Goal: Transaction & Acquisition: Download file/media

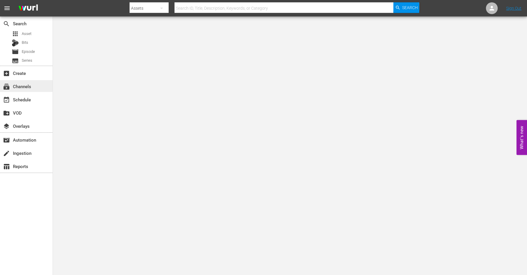
click at [23, 87] on div "subscriptions Channels" at bounding box center [16, 85] width 33 height 5
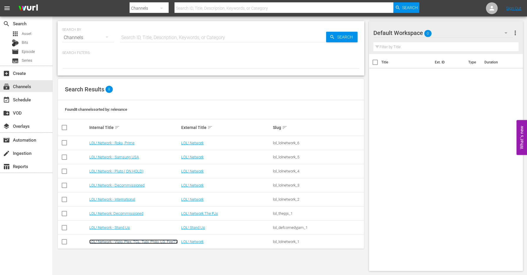
click at [174, 243] on link "LOL! Network - Vizio, Plex, TCL, Tubi, Philo, LG, FireTV" at bounding box center [133, 242] width 88 height 4
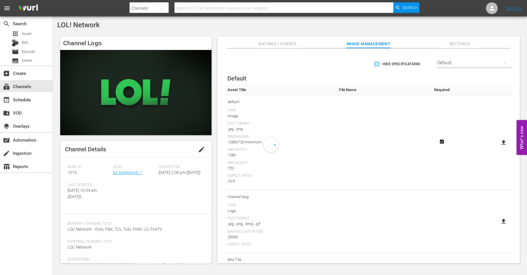
scroll to position [43, 0]
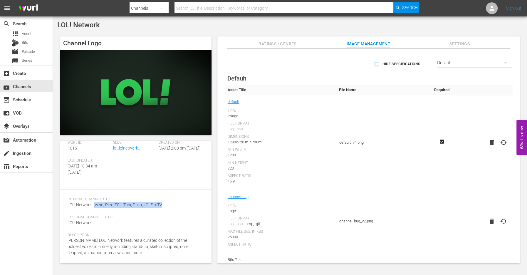
drag, startPoint x: 163, startPoint y: 205, endPoint x: 94, endPoint y: 205, distance: 69.4
click at [94, 205] on div "Internal Channel Title: LOL! Network - Vizio, Plex, TCL, Tubi, Philo, LG, FireTV" at bounding box center [136, 206] width 137 height 18
copy span "Vizio, Plex, TCL, Tubi, Philo, LG, FireTV"
click at [135, 191] on div "Channel Details edit [PERSON_NAME] ID: 1015 Slug: lol_lolnetwork_1 Created On: …" at bounding box center [135, 178] width 151 height 122
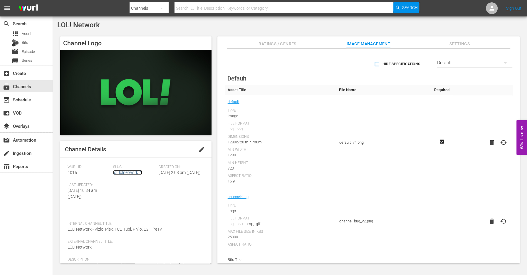
click at [134, 173] on link "lol_lolnetwork_1" at bounding box center [127, 172] width 29 height 5
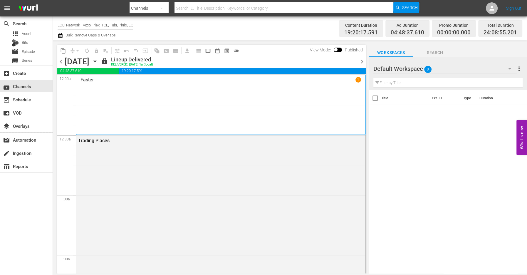
click at [98, 61] on icon "button" at bounding box center [95, 61] width 6 height 6
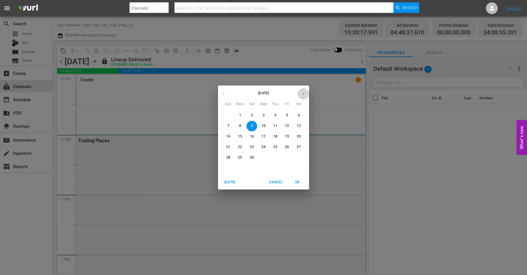
click at [303, 96] on icon "button" at bounding box center [303, 94] width 4 height 4
click at [265, 138] on p "15" at bounding box center [264, 136] width 4 height 5
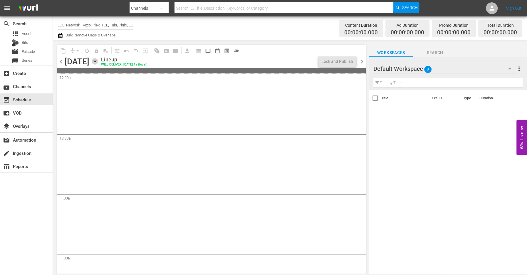
click at [98, 62] on icon "button" at bounding box center [95, 61] width 6 height 6
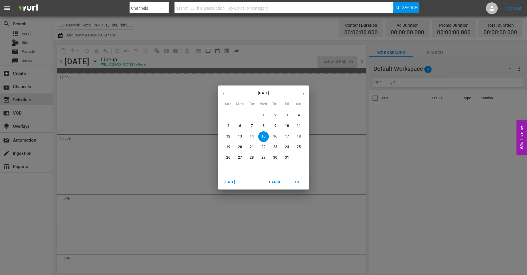
click at [251, 138] on p "14" at bounding box center [252, 136] width 4 height 5
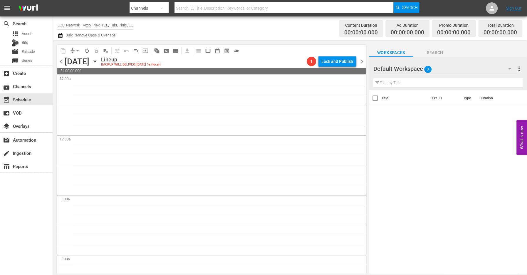
click at [100, 62] on div "[DATE] [DATE]" at bounding box center [82, 62] width 35 height 10
click at [98, 62] on icon "button" at bounding box center [95, 61] width 6 height 6
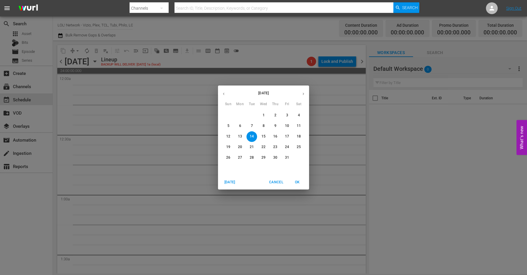
click at [234, 125] on div "5" at bounding box center [229, 126] width 12 height 11
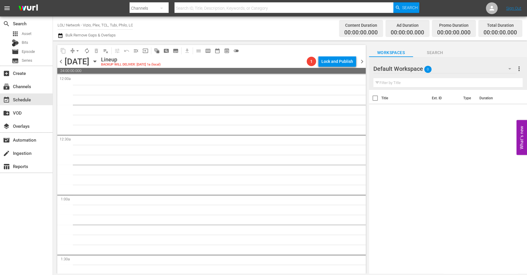
click at [98, 62] on icon "button" at bounding box center [95, 61] width 6 height 6
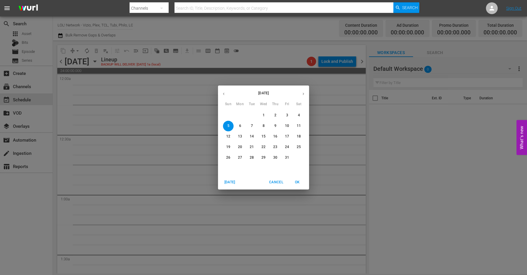
click at [268, 116] on span "1" at bounding box center [263, 115] width 11 height 5
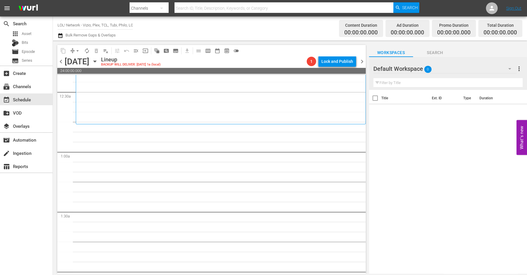
scroll to position [91, 0]
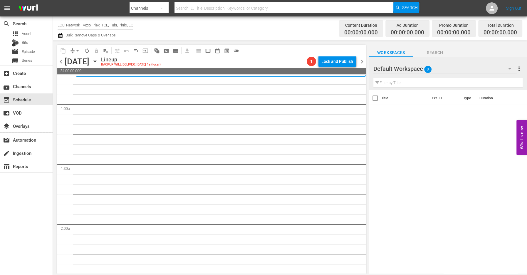
click at [86, 27] on input "LOL! Network - Vizio, Plex, TCL, Tubi, Philo, LG, FireTV" at bounding box center [95, 25] width 75 height 14
click at [98, 25] on input "LOL! Network - Vizio, Plex, TCL, Tubi, Philo, LG, FireTV" at bounding box center [95, 25] width 75 height 14
click at [25, 84] on div "subscriptions Channels" at bounding box center [16, 85] width 33 height 5
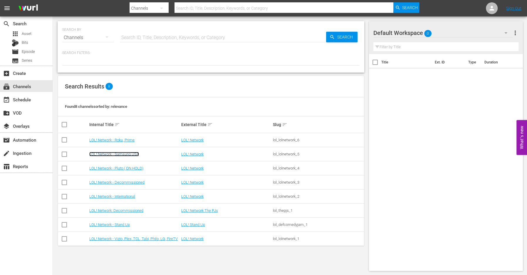
click at [121, 153] on link "LOL! Network - Samsung USA" at bounding box center [114, 154] width 50 height 4
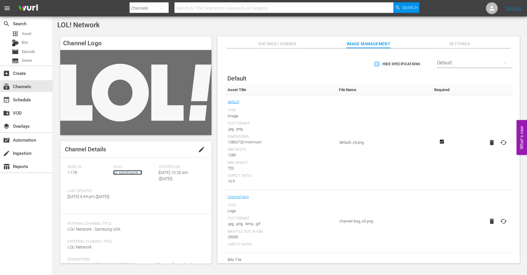
click at [128, 174] on link "lol_lolnetwork_5" at bounding box center [127, 172] width 29 height 5
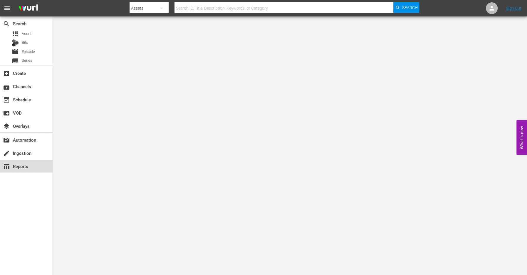
click at [18, 167] on div "table_chart Reports" at bounding box center [16, 165] width 33 height 5
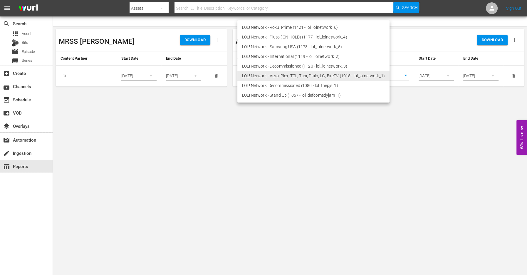
click at [339, 71] on body "menu Search By Assets Search ID, Title, Description, Keywords, or Category Sear…" at bounding box center [263, 137] width 527 height 275
click at [315, 44] on li "LOL! Network - Samsung USA (1178 - lol_lolnetwork_5)" at bounding box center [314, 47] width 152 height 10
type input "1178"
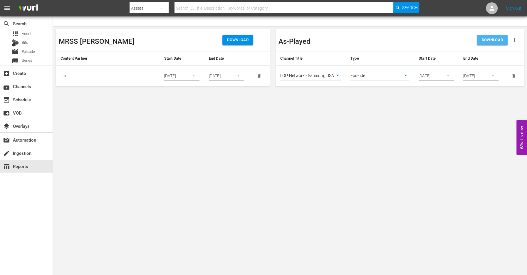
click at [486, 40] on span "DOWNLOAD" at bounding box center [492, 40] width 21 height 7
